Goal: Find specific page/section: Find specific page/section

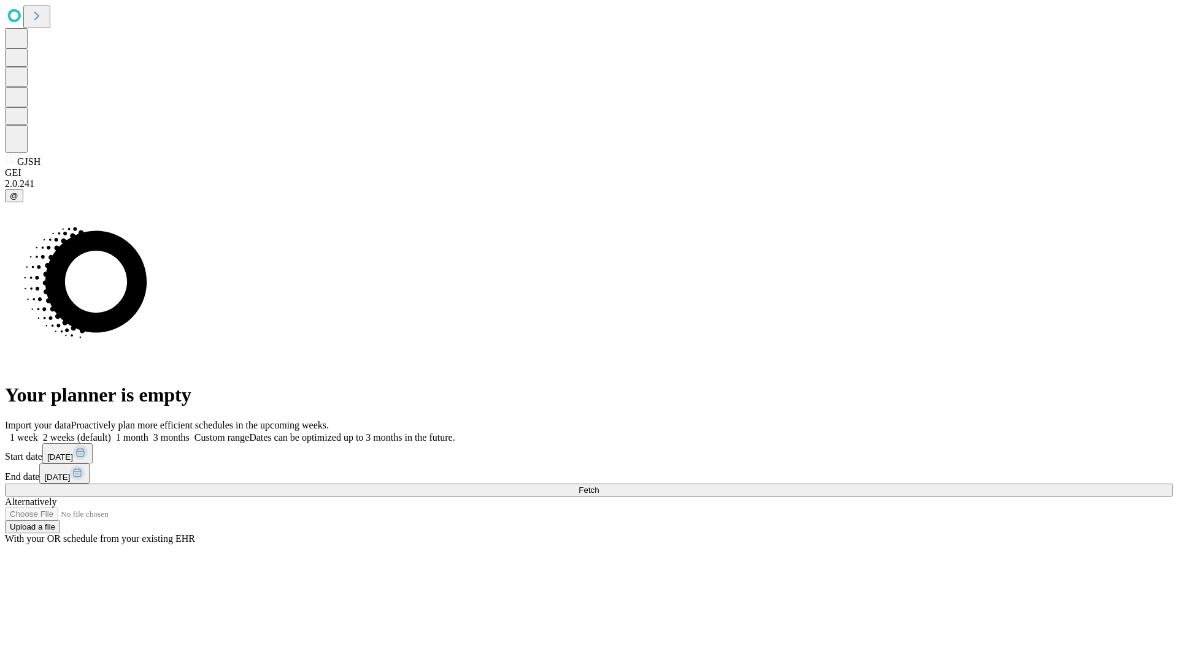
click at [599, 486] on span "Fetch" at bounding box center [588, 490] width 20 height 9
